Goal: Transaction & Acquisition: Obtain resource

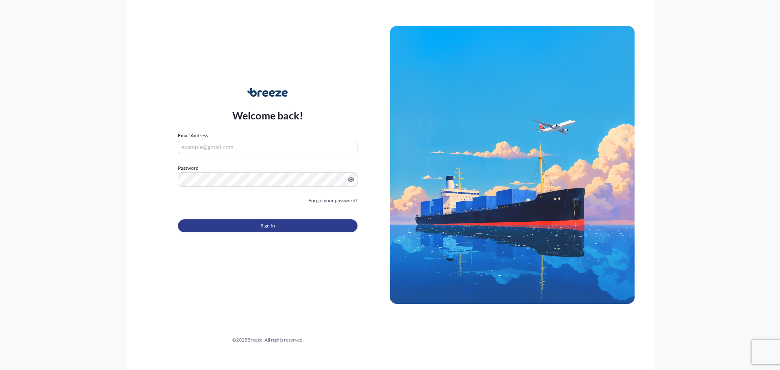
type input "[EMAIL_ADDRESS][DOMAIN_NAME]"
click at [282, 229] on button "Sign In" at bounding box center [268, 225] width 180 height 13
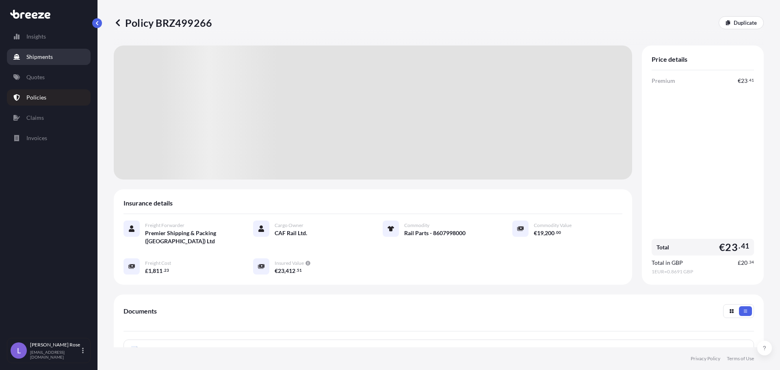
click at [52, 56] on p "Shipments" at bounding box center [39, 57] width 26 height 8
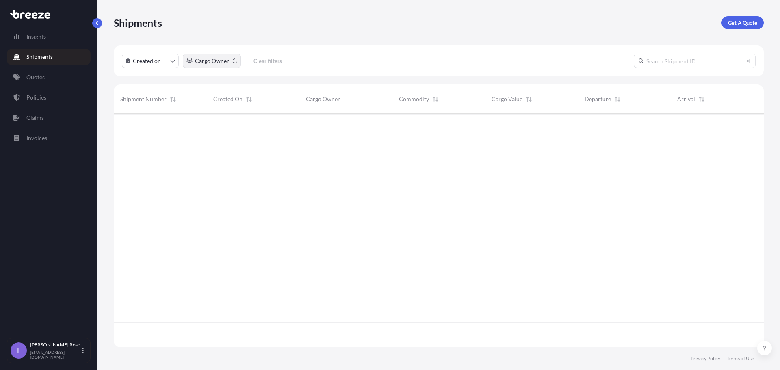
scroll to position [257, 644]
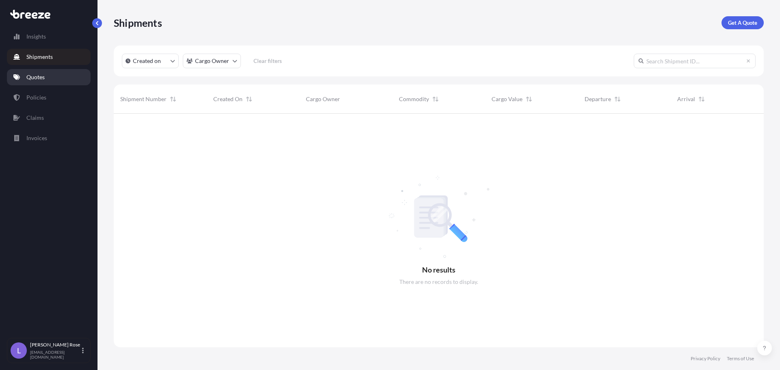
click at [12, 78] on link "Quotes" at bounding box center [49, 77] width 84 height 16
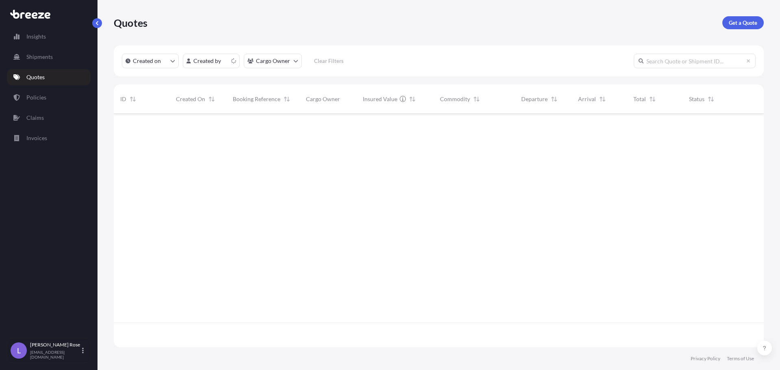
scroll to position [232, 644]
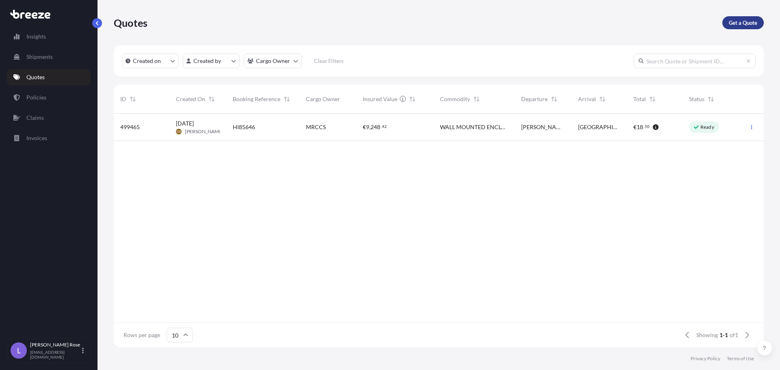
click at [754, 25] on p "Get a Quote" at bounding box center [743, 23] width 28 height 8
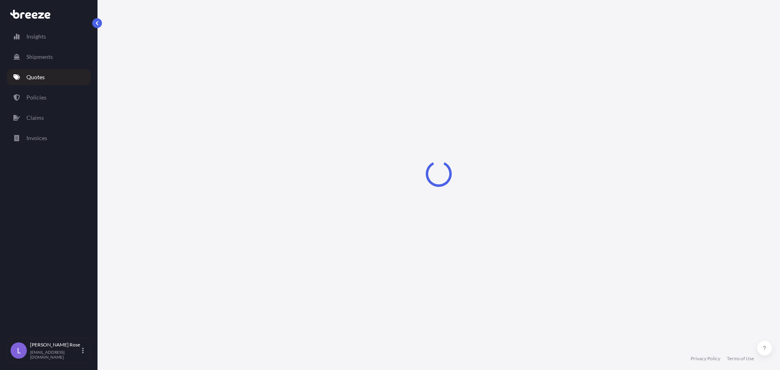
select select "Sea"
select select "1"
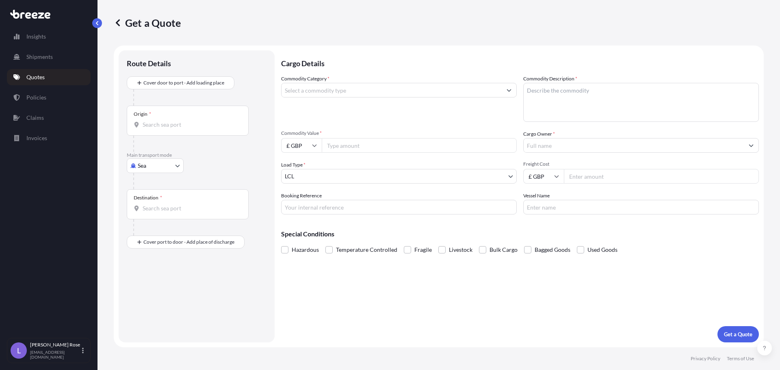
click at [164, 167] on body "Insights Shipments Quotes Policies Claims Invoices L [PERSON_NAME] [PERSON_NAME…" at bounding box center [390, 185] width 780 height 370
click at [156, 212] on div "Road" at bounding box center [155, 216] width 50 height 15
select select "Road"
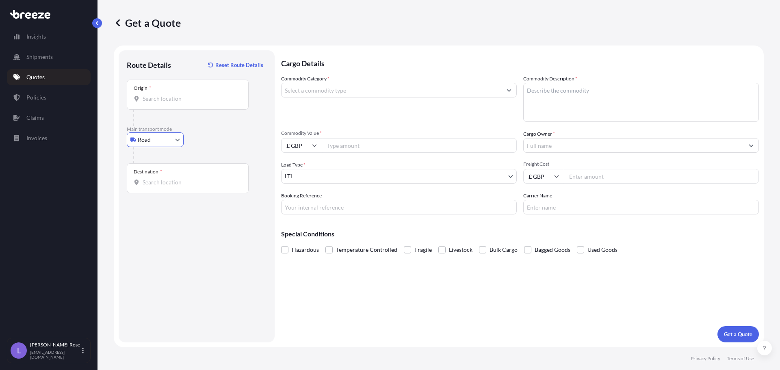
click at [172, 98] on input "Origin *" at bounding box center [191, 99] width 96 height 8
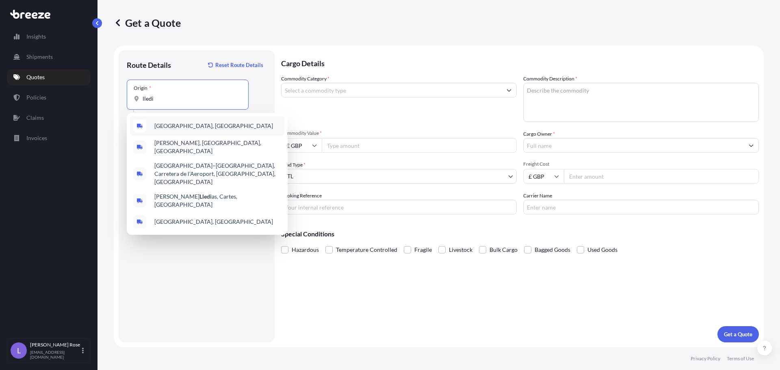
click at [176, 132] on div "[GEOGRAPHIC_DATA], [GEOGRAPHIC_DATA]" at bounding box center [207, 126] width 154 height 20
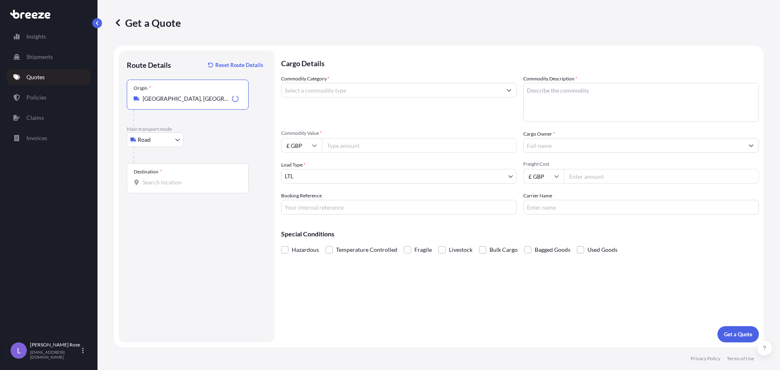
type input "[GEOGRAPHIC_DATA], [GEOGRAPHIC_DATA]"
click at [176, 178] on div "Destination *" at bounding box center [188, 178] width 122 height 30
click at [176, 178] on input "Destination *" at bounding box center [191, 182] width 96 height 8
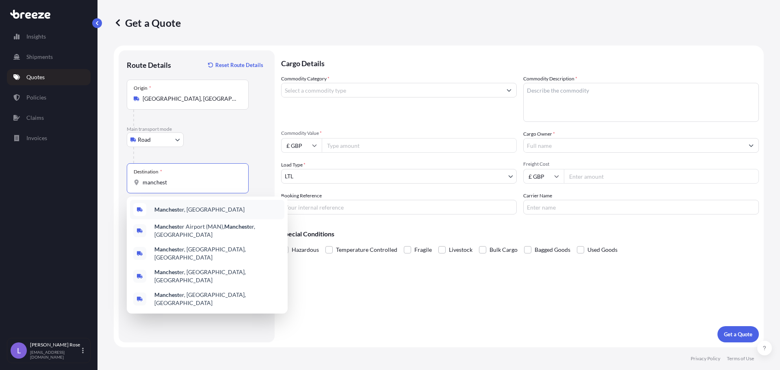
click at [167, 211] on b "Manchest" at bounding box center [166, 209] width 25 height 7
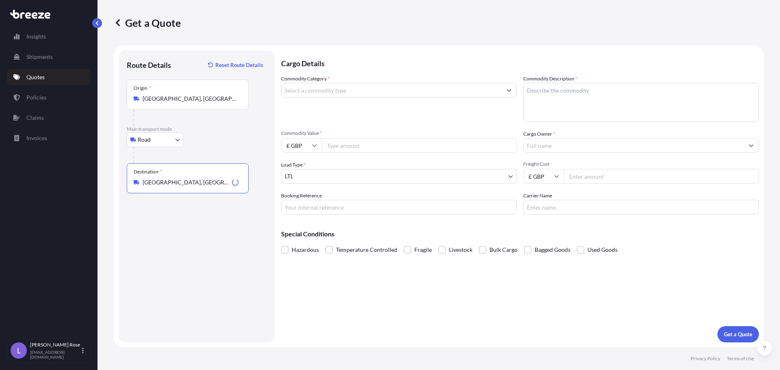
type input "[GEOGRAPHIC_DATA], [GEOGRAPHIC_DATA]"
click at [310, 91] on input "Commodity Category *" at bounding box center [392, 90] width 220 height 15
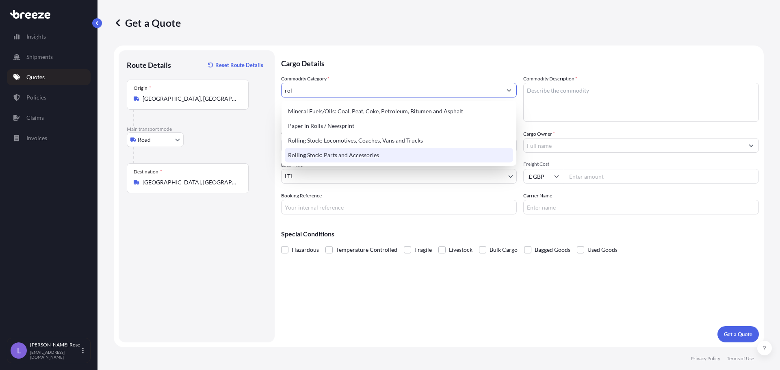
click at [322, 151] on div "Rolling Stock: Parts and Accessories" at bounding box center [399, 155] width 228 height 15
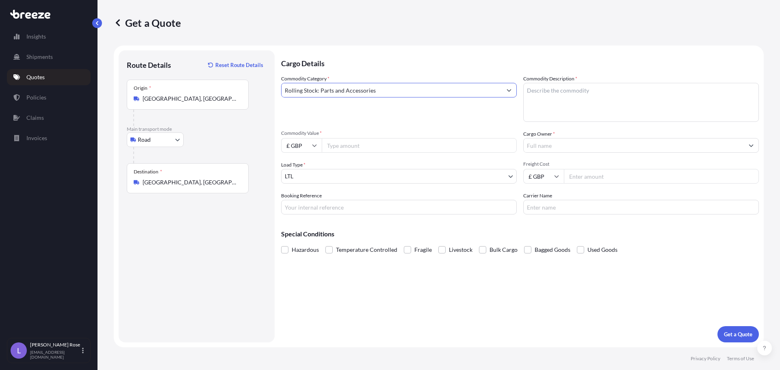
type input "Rolling Stock: Parts and Accessories"
click at [562, 106] on textarea "Commodity Description *" at bounding box center [641, 102] width 236 height 39
type textarea "Rail Parts - 8607998000"
click at [317, 145] on input "£ GBP" at bounding box center [301, 145] width 41 height 15
click at [297, 167] on div "€ EUR" at bounding box center [301, 167] width 34 height 15
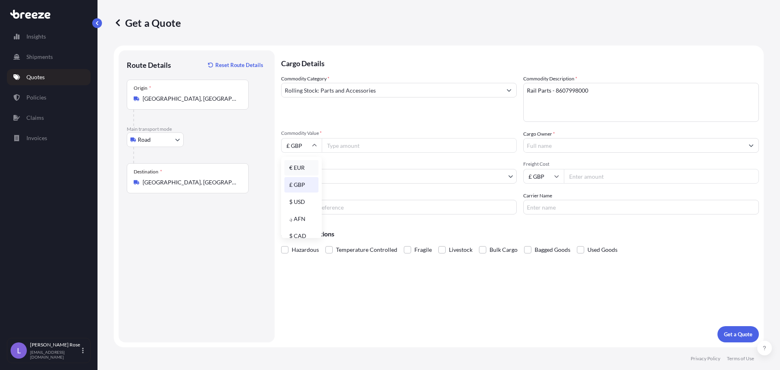
type input "€ EUR"
click at [345, 146] on input "Commodity Value *" at bounding box center [419, 145] width 195 height 15
type input "200.00"
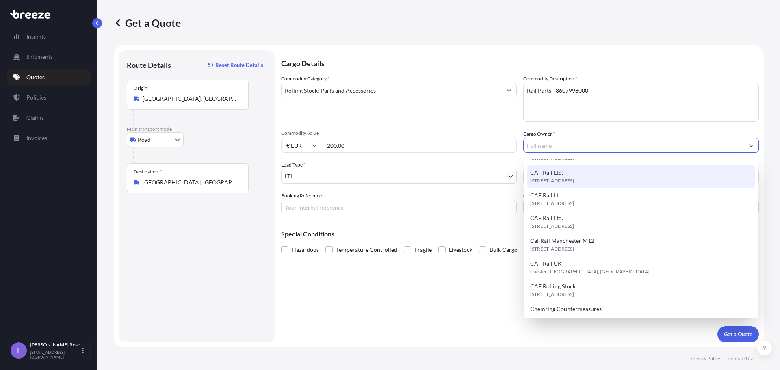
scroll to position [122, 0]
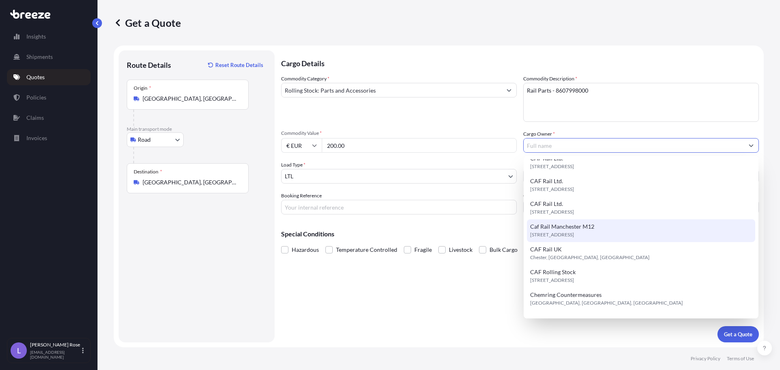
click at [574, 232] on span "[STREET_ADDRESS]" at bounding box center [552, 235] width 44 height 8
type input "Caf Rail Manchester M12"
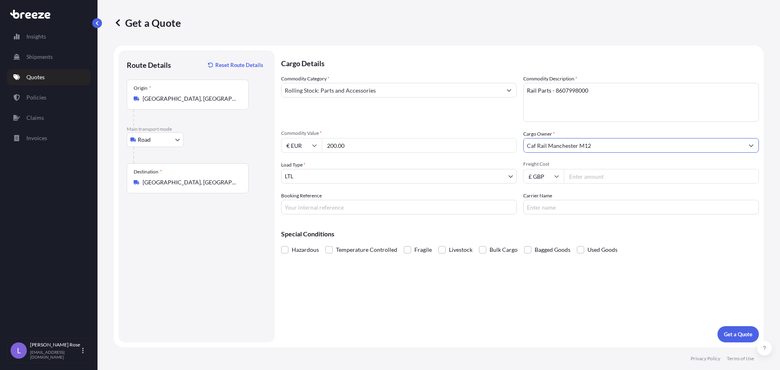
click at [376, 205] on input "Booking Reference" at bounding box center [399, 207] width 236 height 15
type input "HI86084"
click at [548, 208] on input "Carrier Name" at bounding box center [641, 207] width 236 height 15
type input "DHL"
click at [740, 333] on p "Get a Quote" at bounding box center [738, 334] width 28 height 8
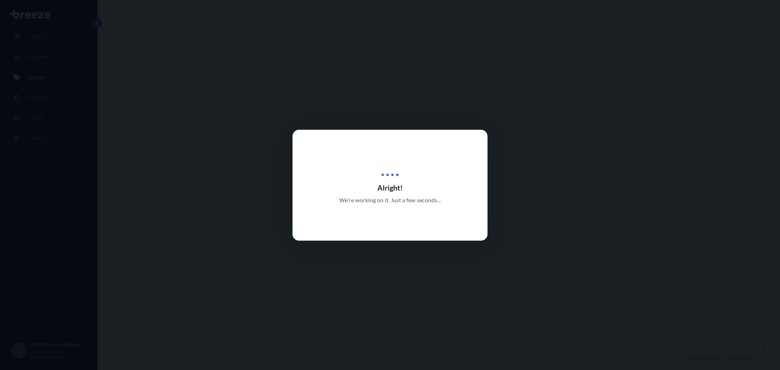
select select "Road"
select select "1"
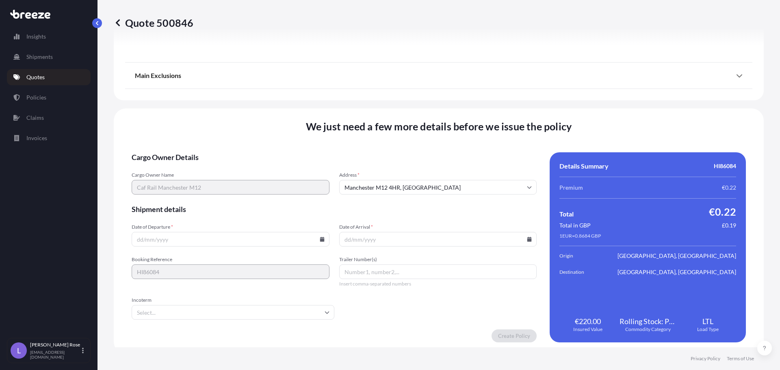
scroll to position [912, 0]
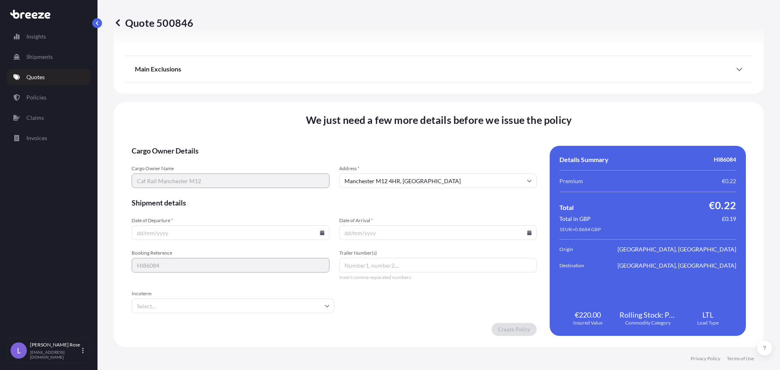
click at [319, 237] on input "Date of Departure *" at bounding box center [231, 233] width 198 height 15
click at [320, 234] on icon at bounding box center [322, 232] width 4 height 5
click at [194, 145] on button "7" at bounding box center [191, 145] width 13 height 13
type input "[DATE]"
click at [523, 234] on input "Date of Arrival *" at bounding box center [438, 233] width 198 height 15
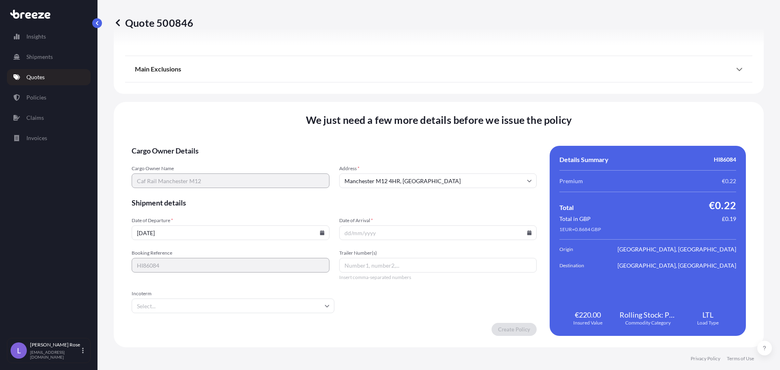
click at [528, 233] on icon at bounding box center [530, 232] width 4 height 5
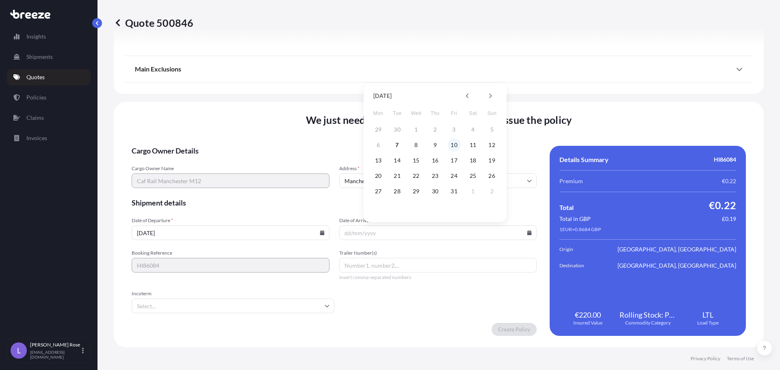
click at [456, 146] on button "10" at bounding box center [454, 145] width 13 height 13
type input "[DATE]"
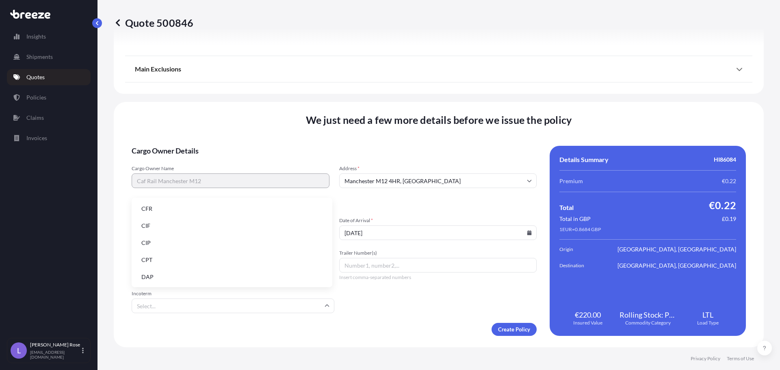
click at [280, 303] on input "Incoterm" at bounding box center [233, 306] width 203 height 15
click at [186, 249] on li "EXW" at bounding box center [232, 246] width 194 height 15
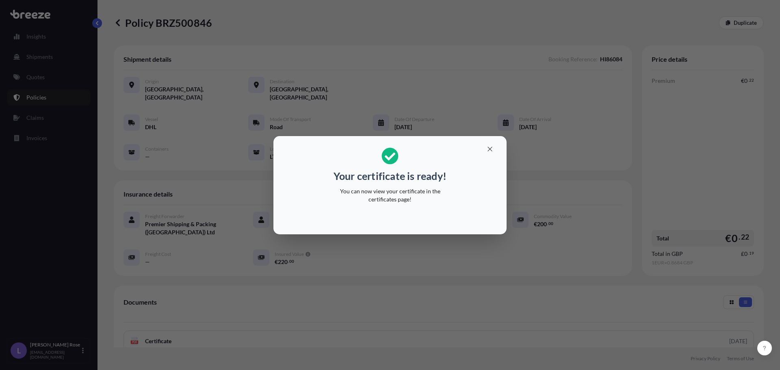
click at [578, 200] on div "Your certificate is ready! You can now view your certificate in the certificate…" at bounding box center [390, 185] width 780 height 370
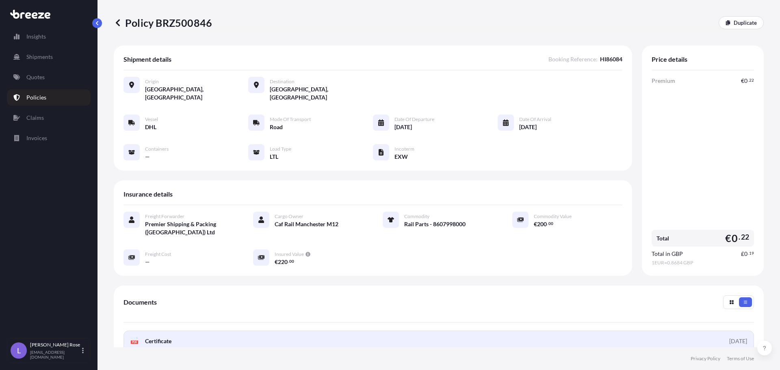
click at [321, 336] on link "PDF Certificate [DATE]" at bounding box center [439, 341] width 631 height 21
